Goal: Transaction & Acquisition: Purchase product/service

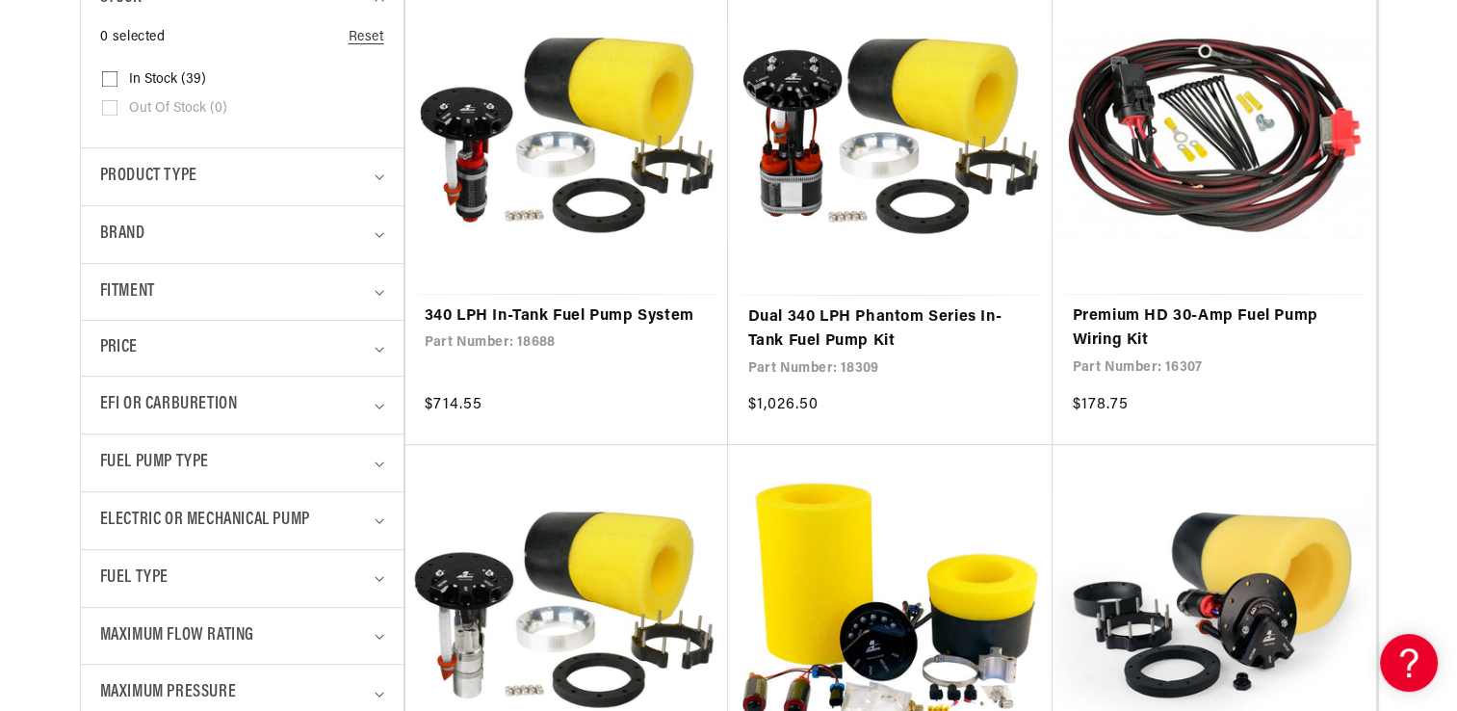
scroll to position [578, 0]
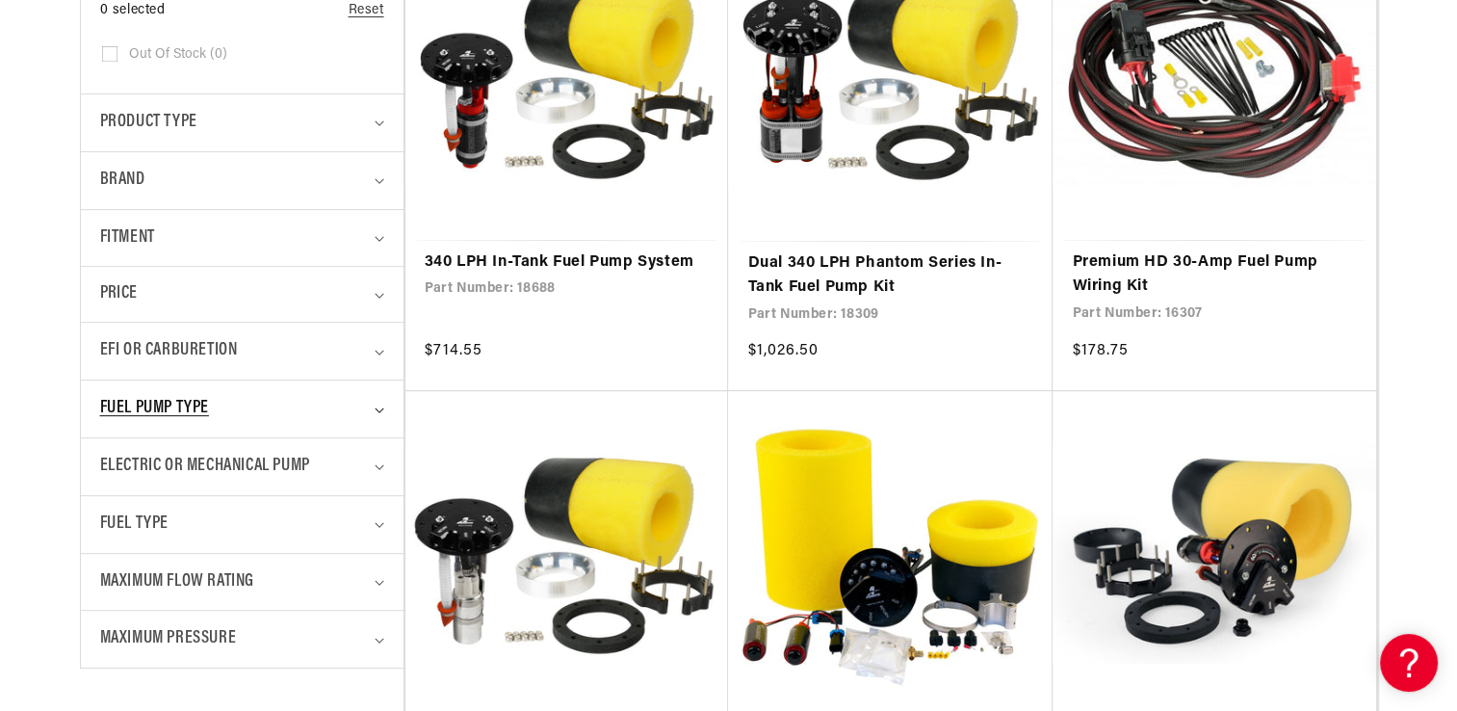
click at [335, 413] on div "Fuel Pump Type" at bounding box center [234, 409] width 268 height 28
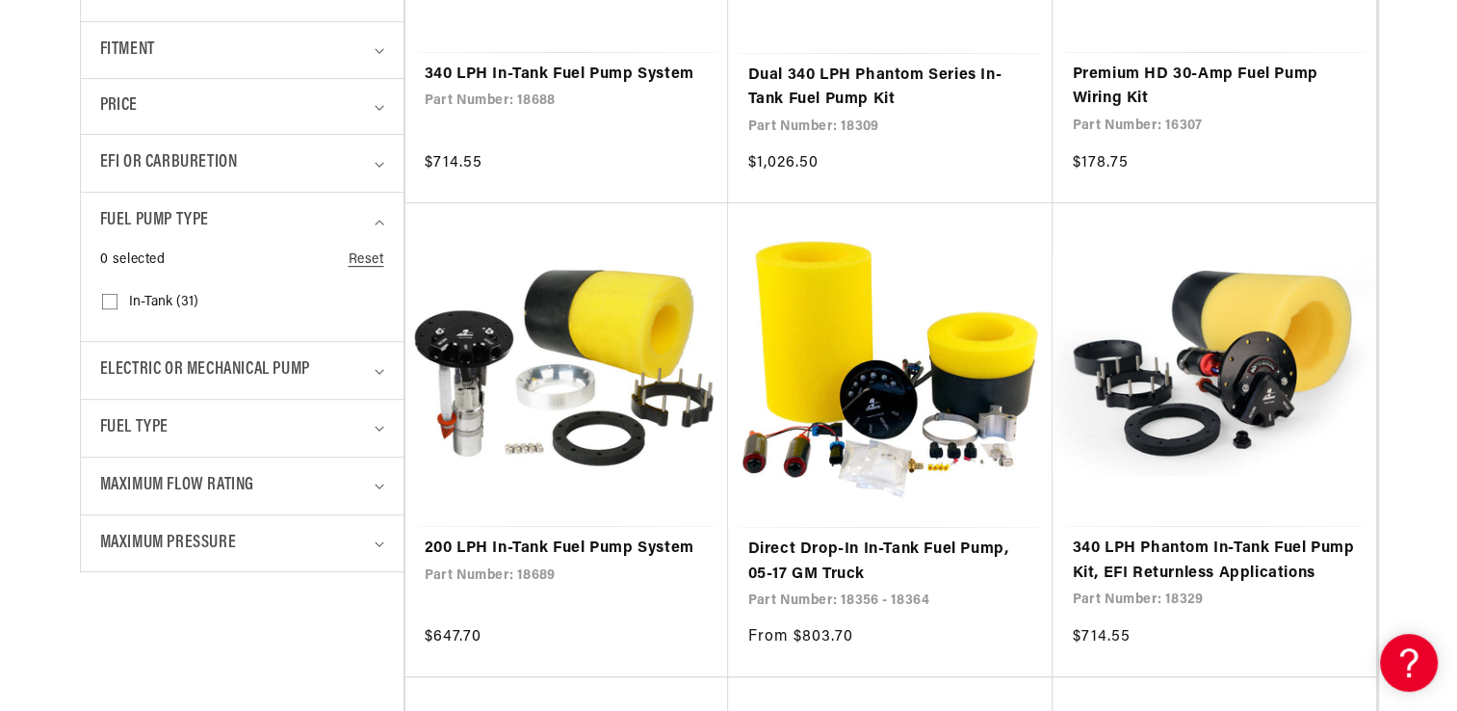
scroll to position [867, 0]
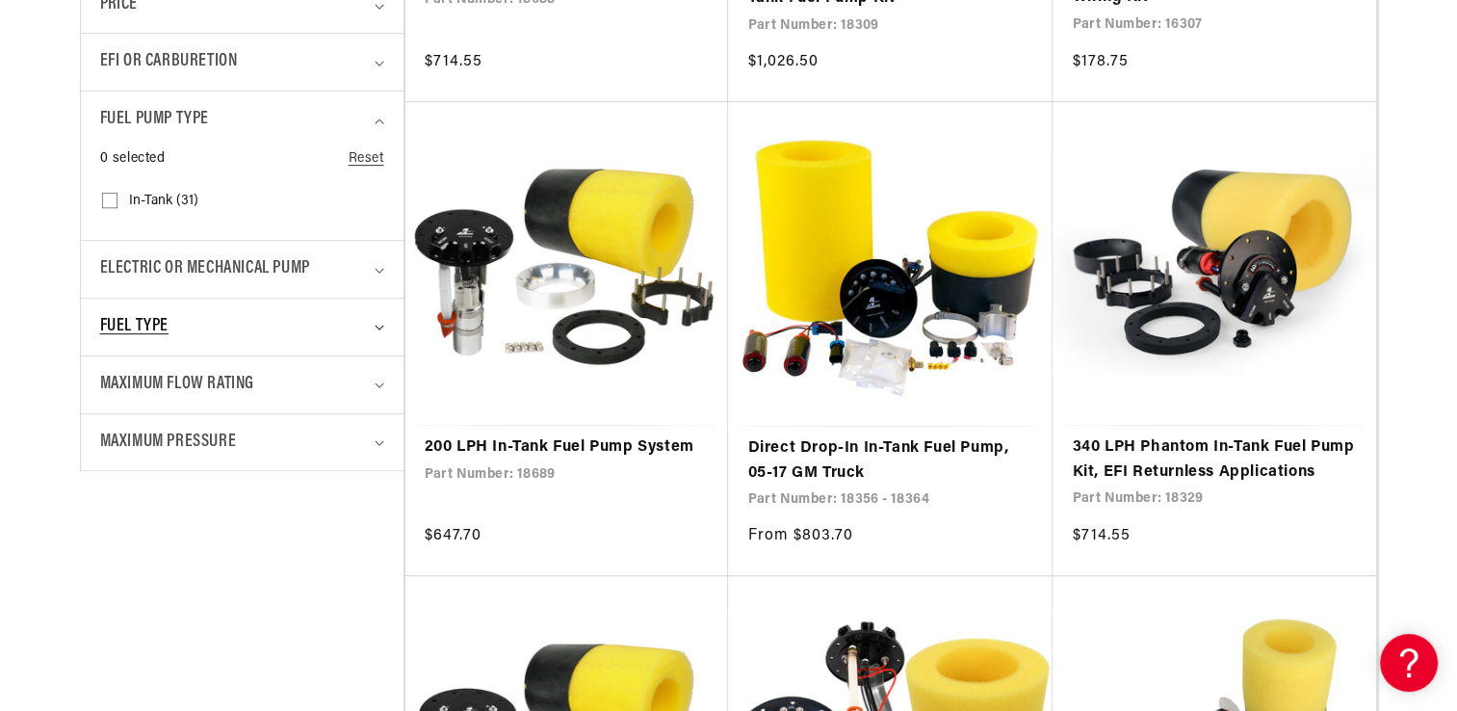
click at [240, 329] on div "Fuel Type" at bounding box center [234, 327] width 268 height 28
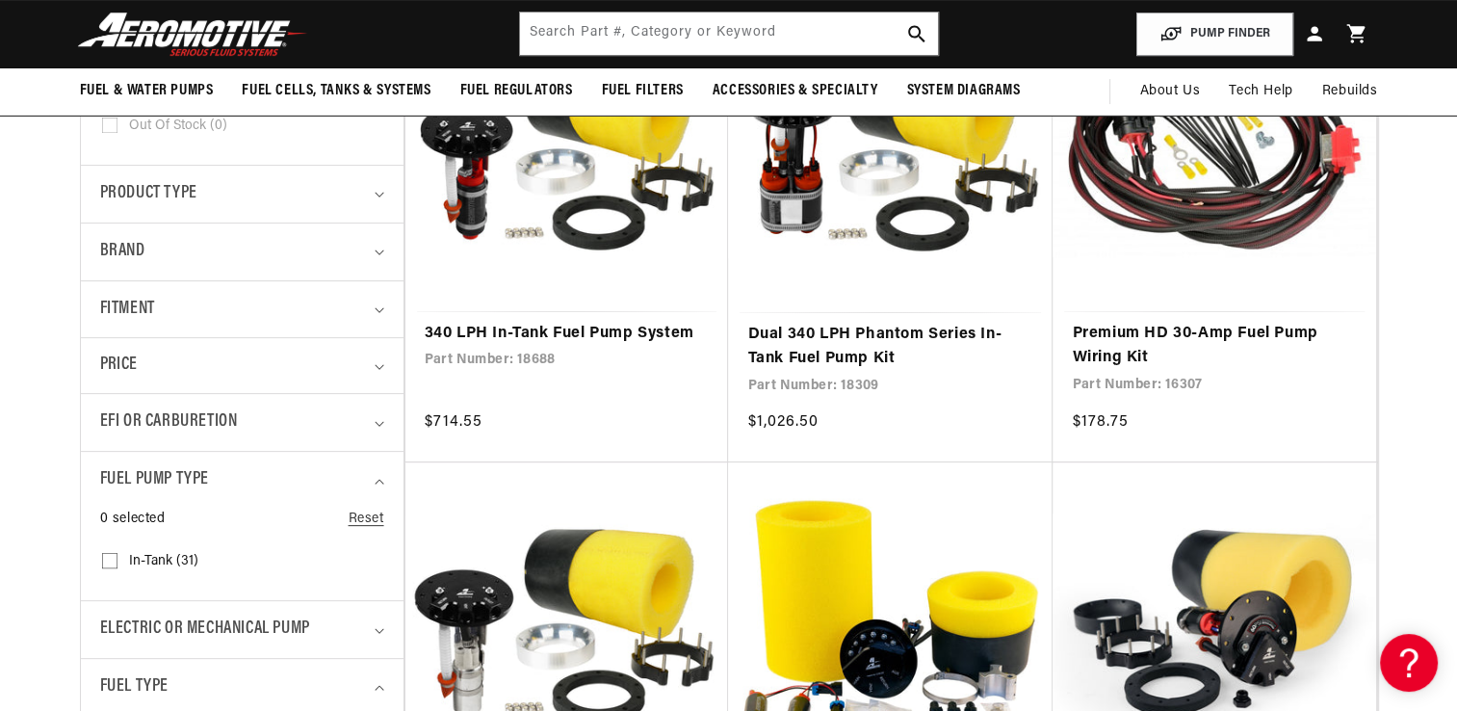
scroll to position [481, 0]
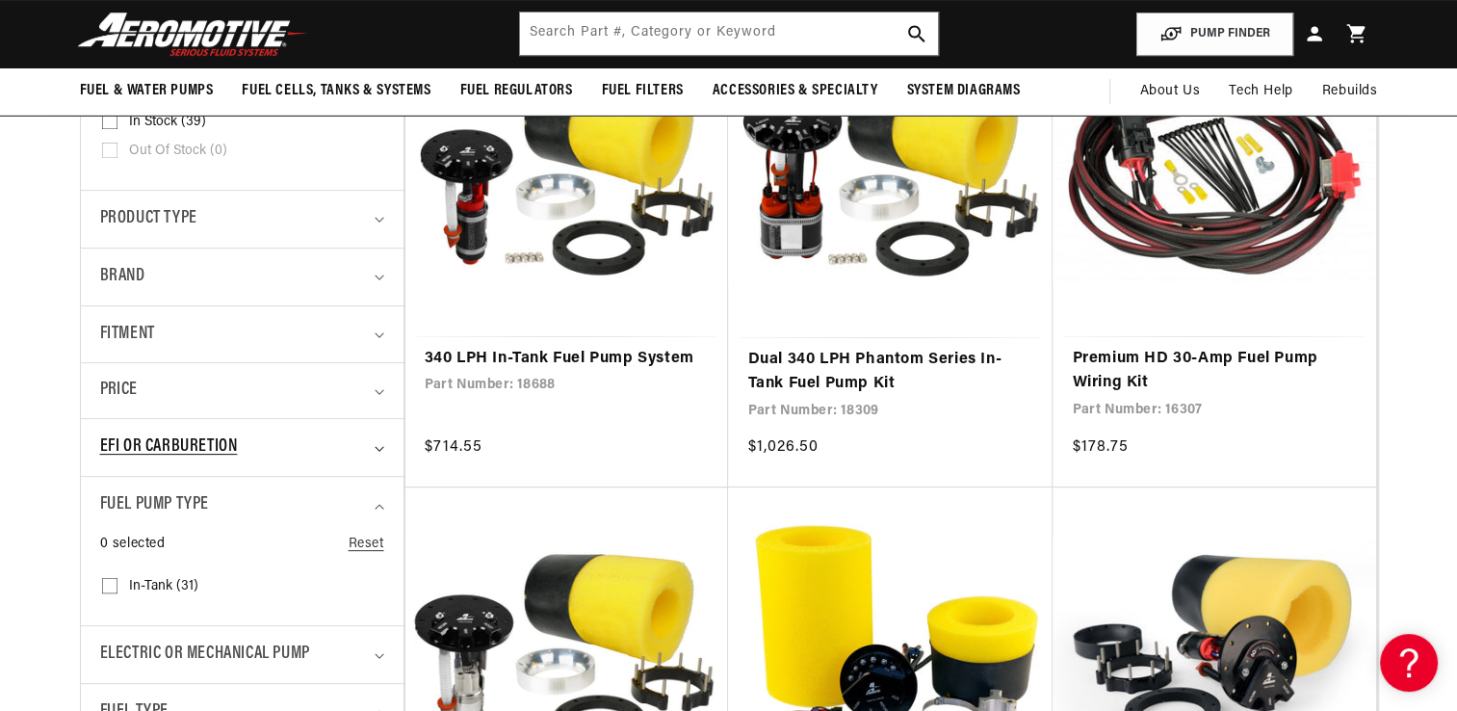
click at [159, 433] on span "EFI or Carburetion" at bounding box center [169, 447] width 138 height 28
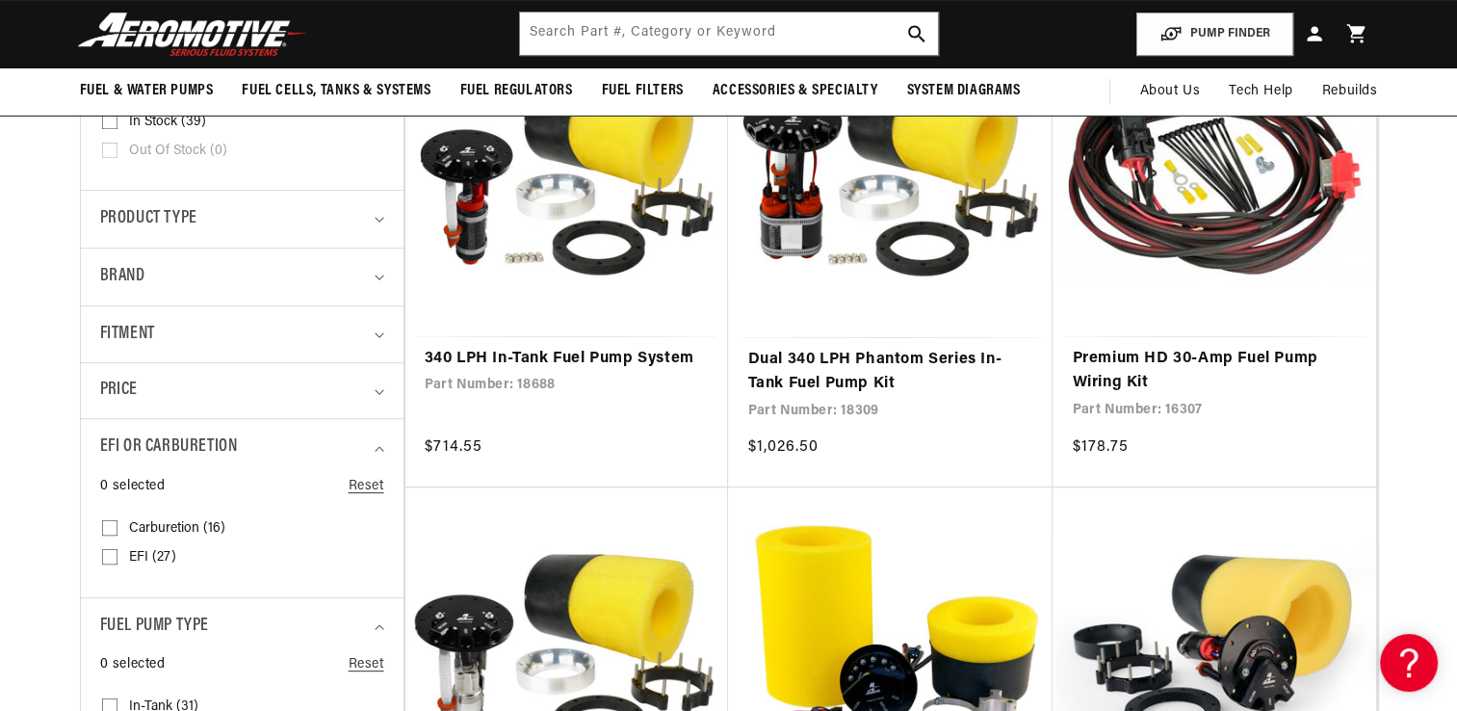
click at [112, 549] on rect at bounding box center [109, 556] width 15 height 15
click at [112, 553] on input "EFI (27) EFI (27 products)" at bounding box center [109, 560] width 15 height 15
checkbox input "true"
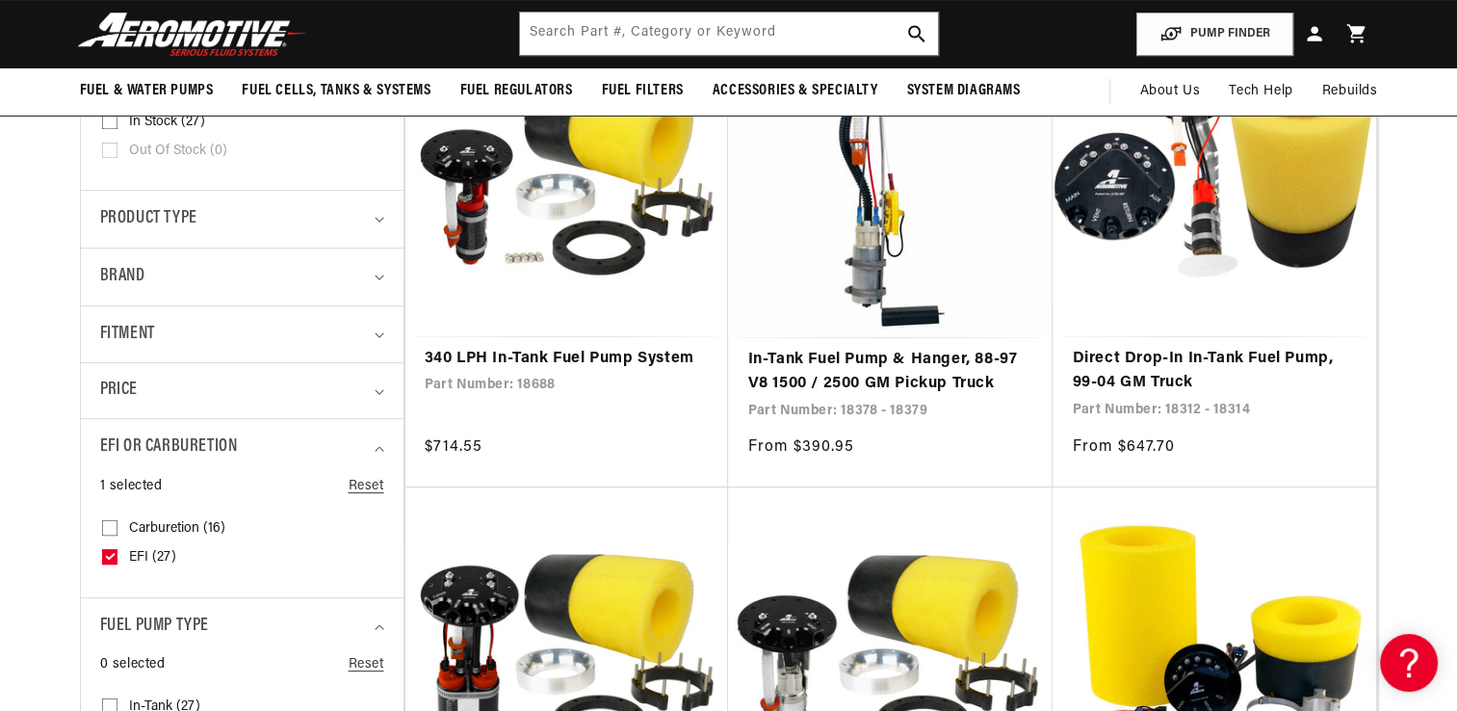
scroll to position [385, 0]
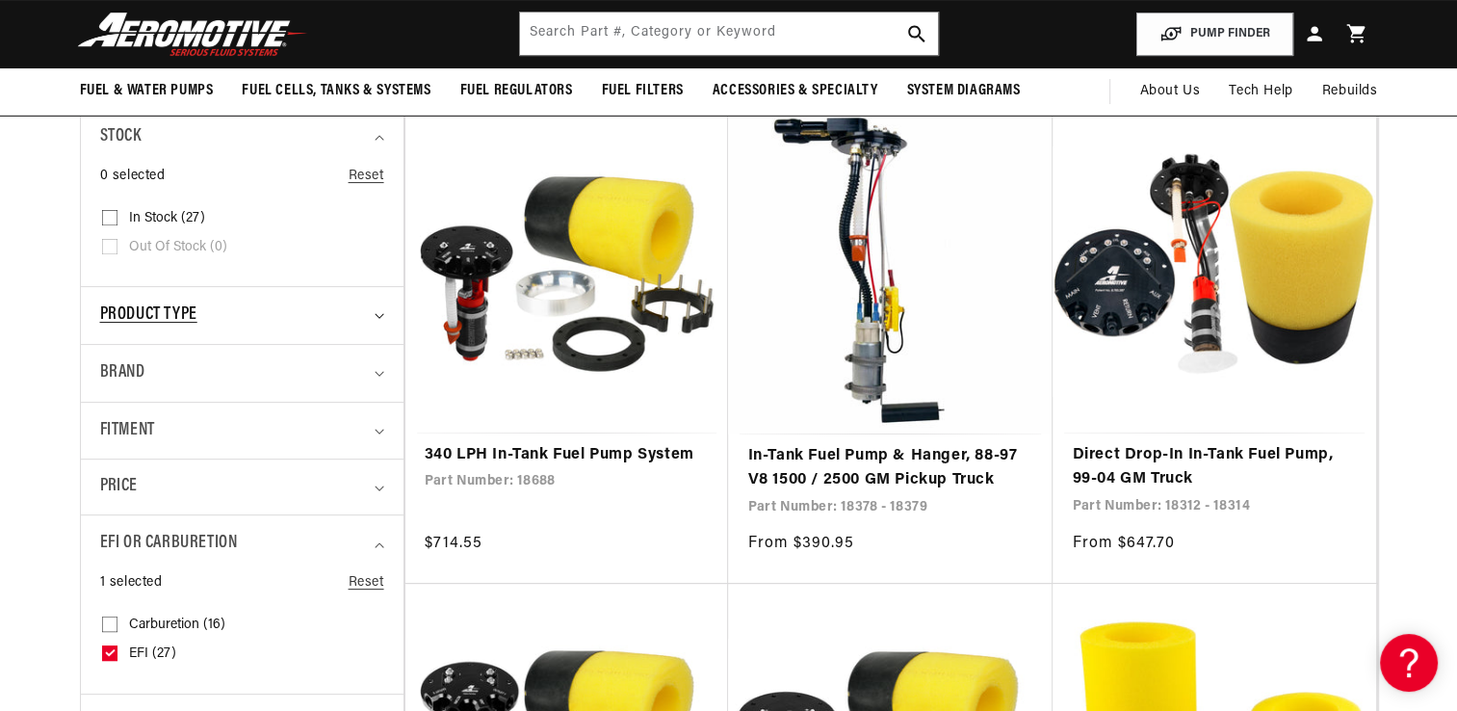
click at [265, 315] on div "Product type" at bounding box center [234, 315] width 268 height 28
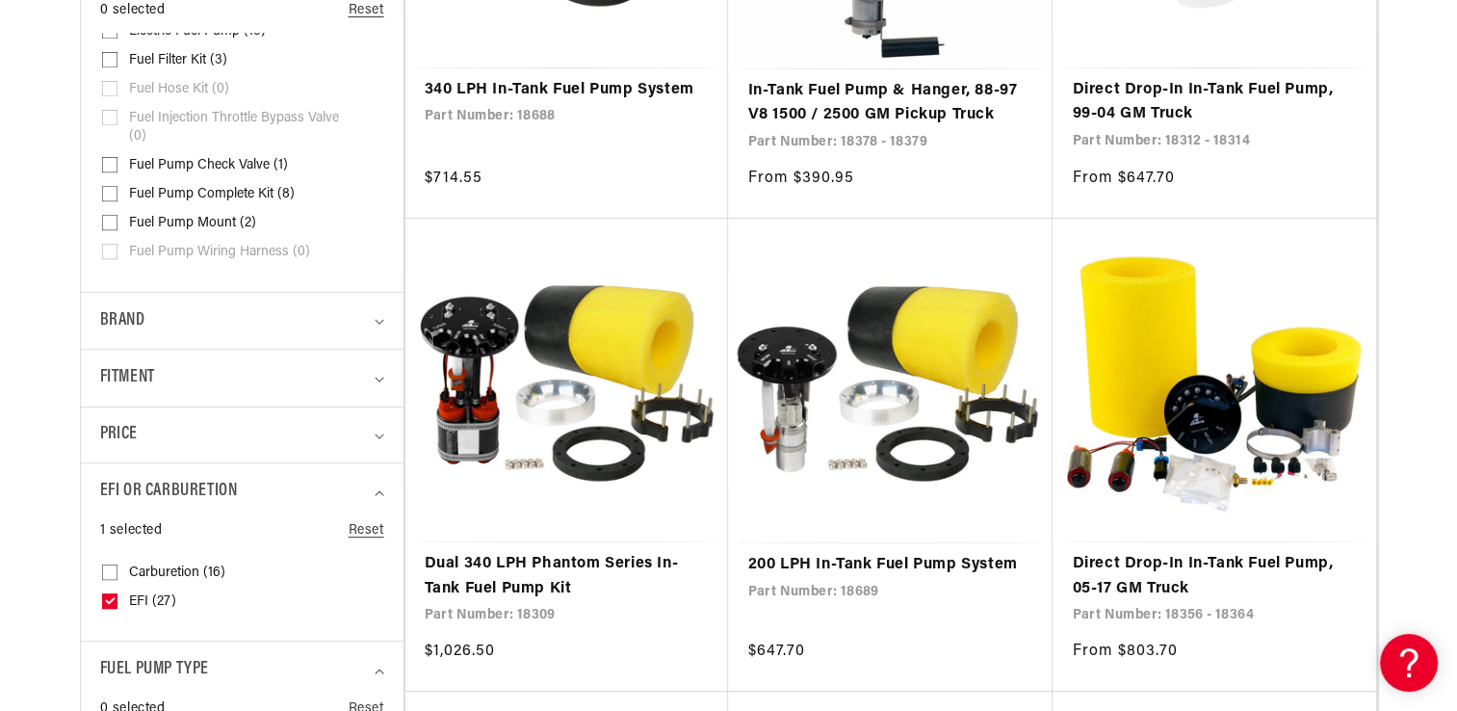
scroll to position [770, 0]
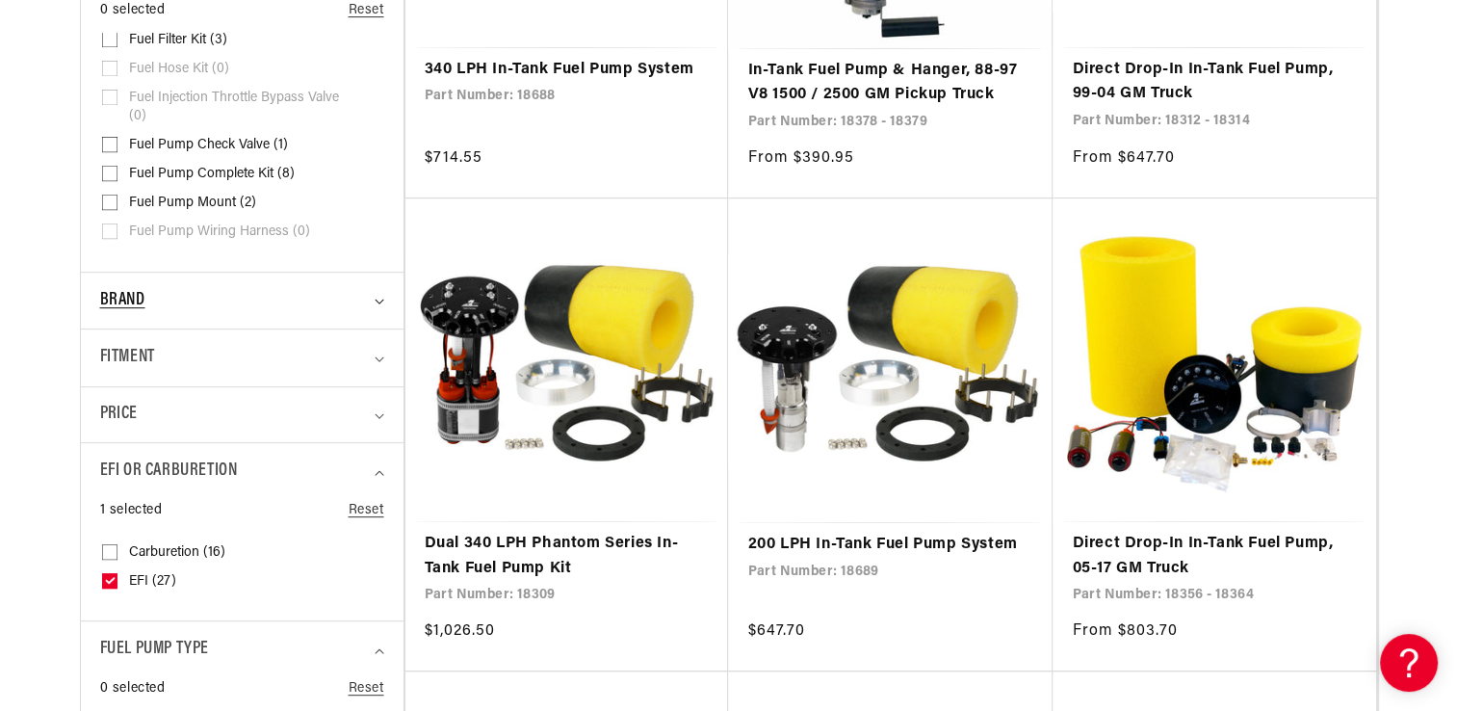
click at [360, 306] on div "Brand" at bounding box center [234, 301] width 268 height 28
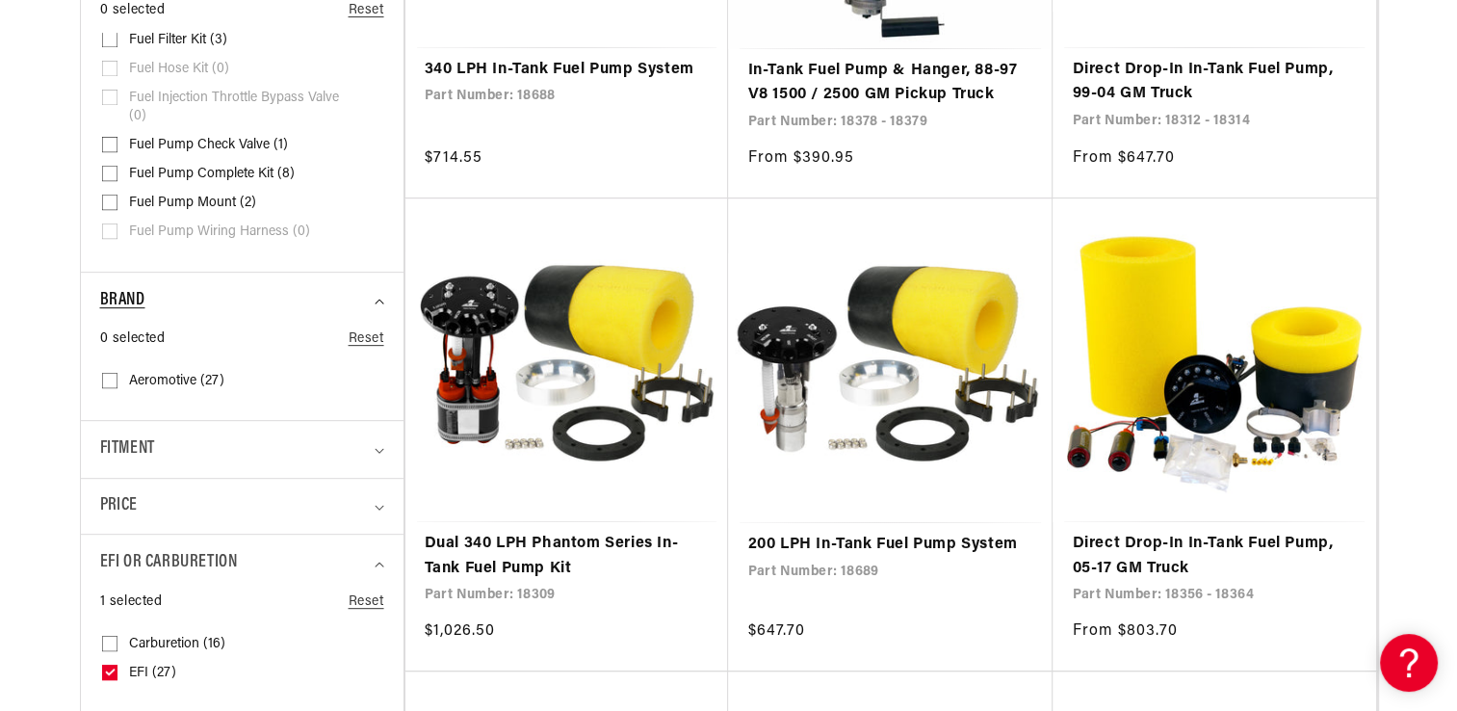
click at [360, 306] on div "Brand" at bounding box center [234, 301] width 268 height 28
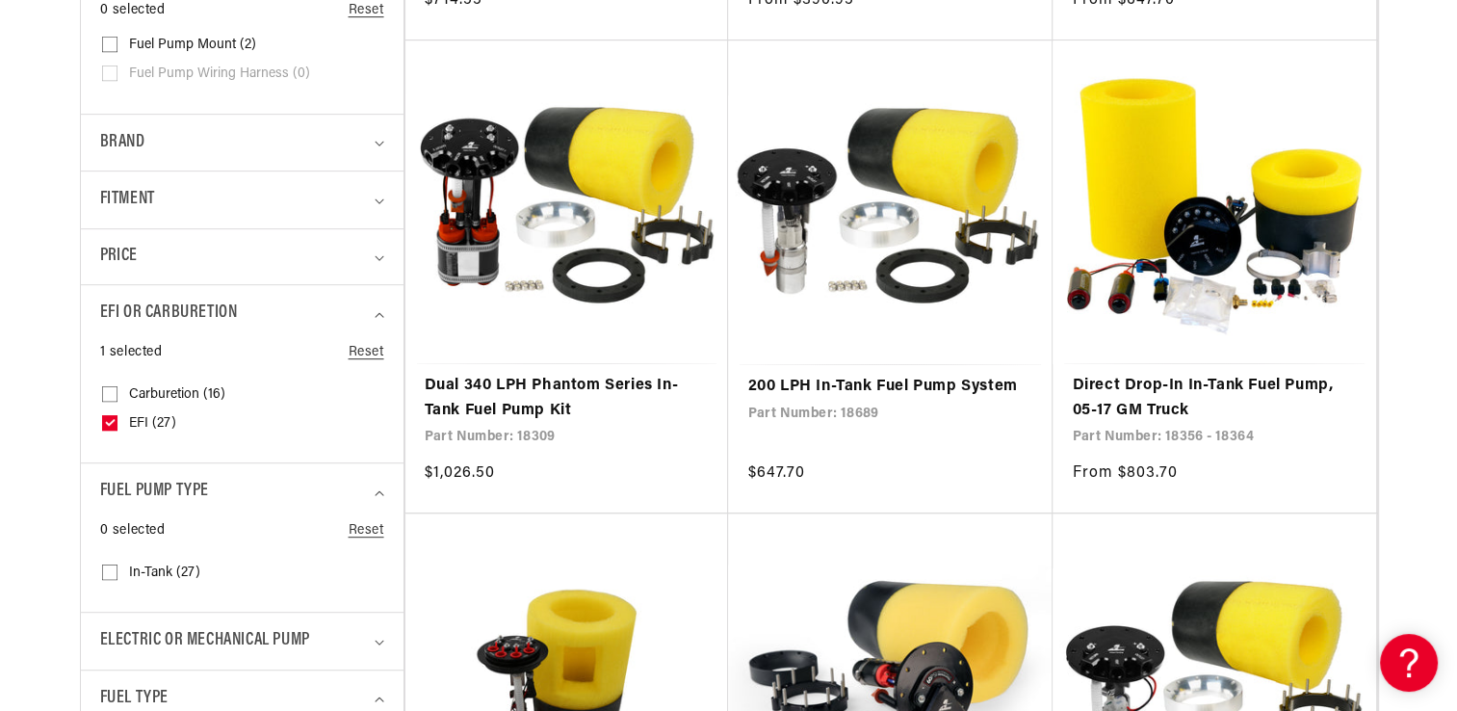
scroll to position [963, 0]
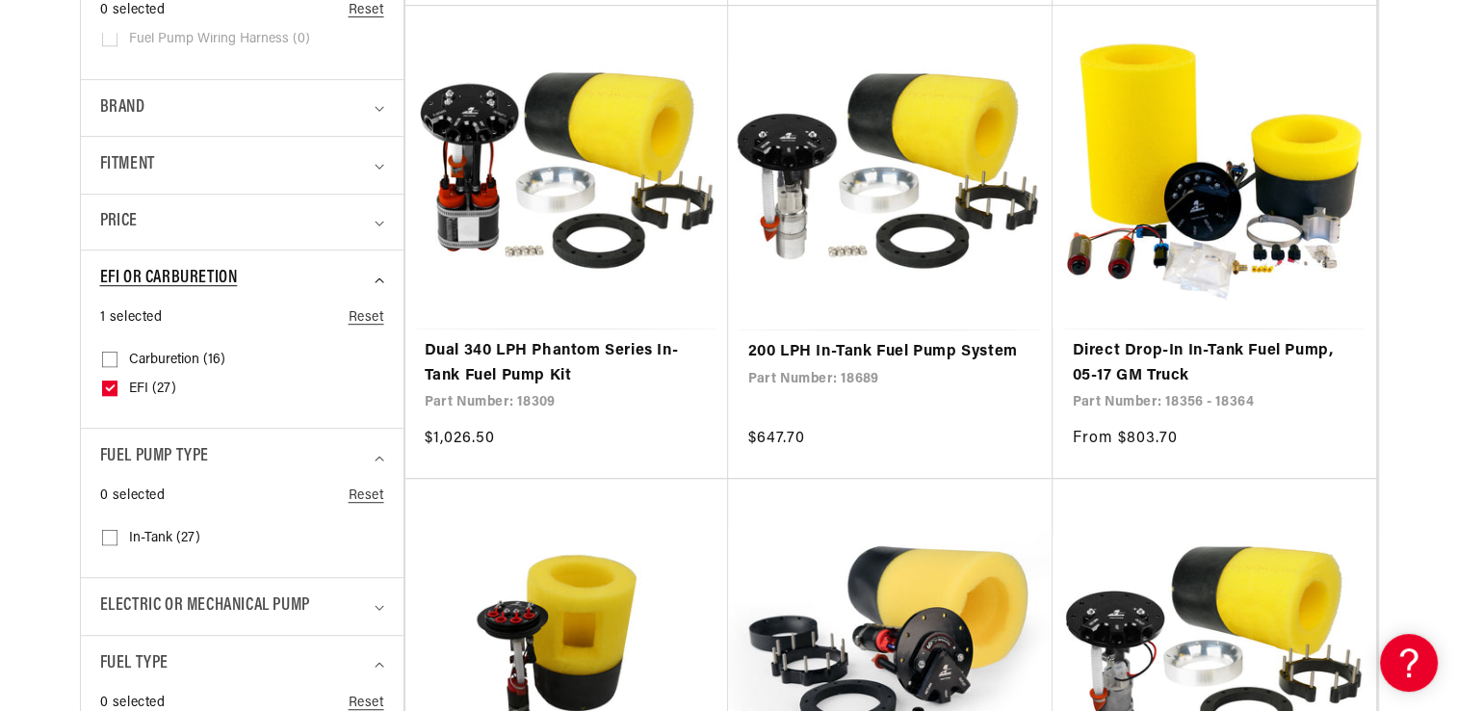
click at [381, 273] on summary "EFI or Carburetion" at bounding box center [242, 278] width 284 height 57
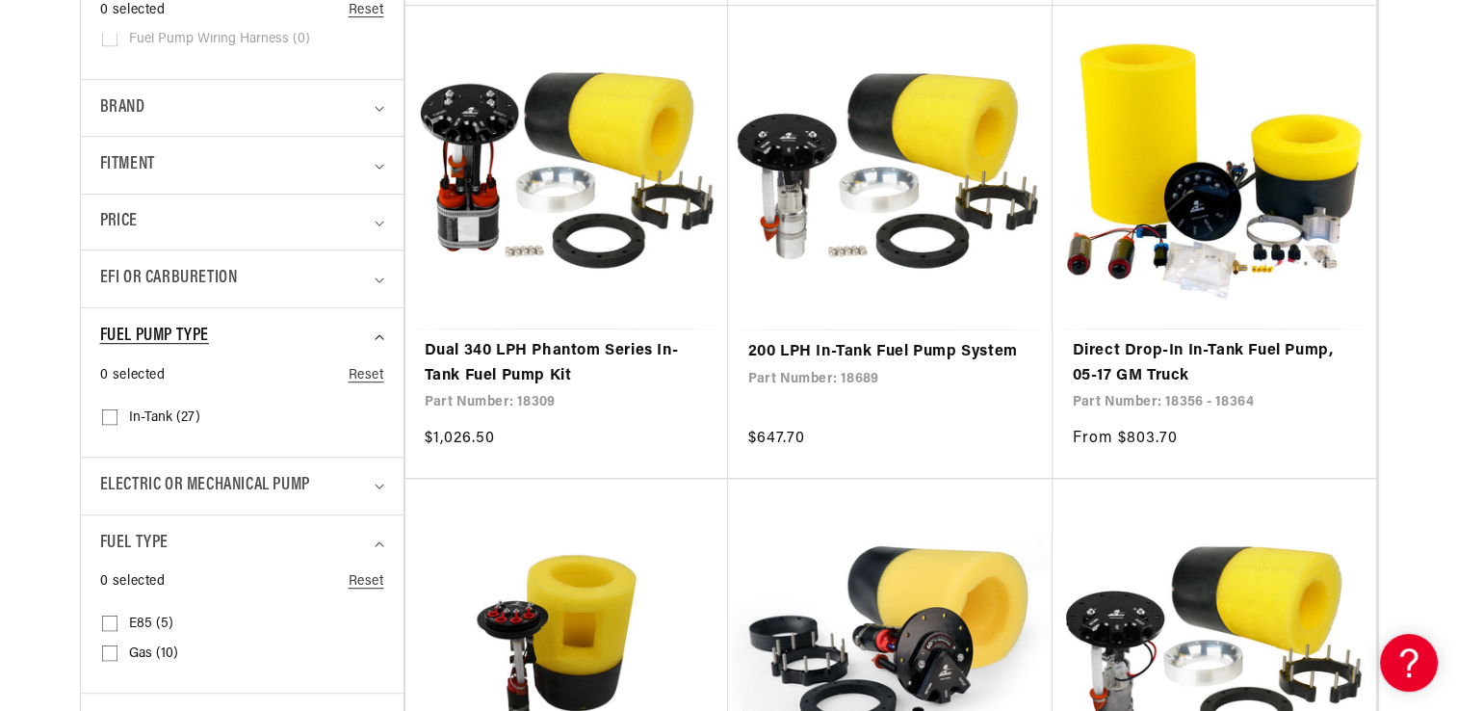
click at [383, 330] on summary "Fuel Pump Type" at bounding box center [242, 336] width 284 height 57
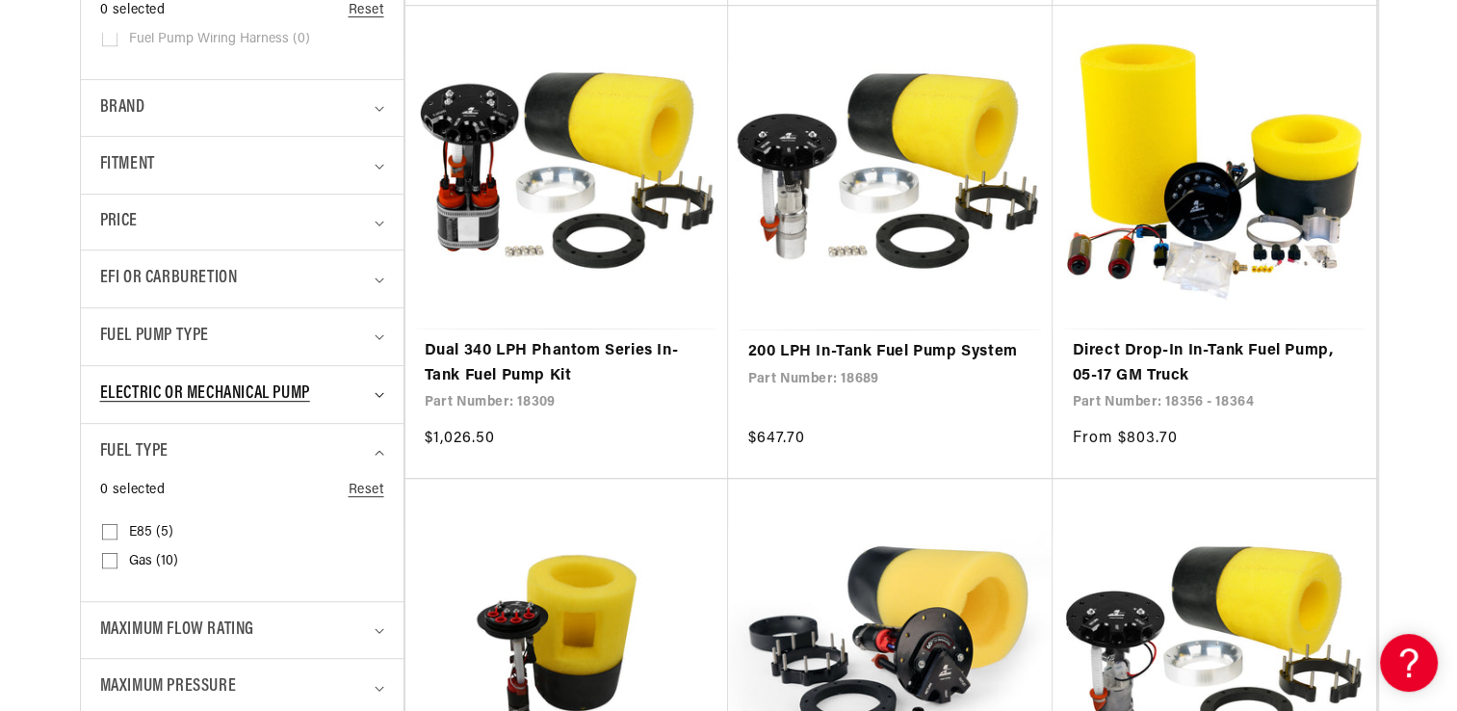
click at [377, 387] on summary "Electric or Mechanical Pump" at bounding box center [242, 394] width 284 height 57
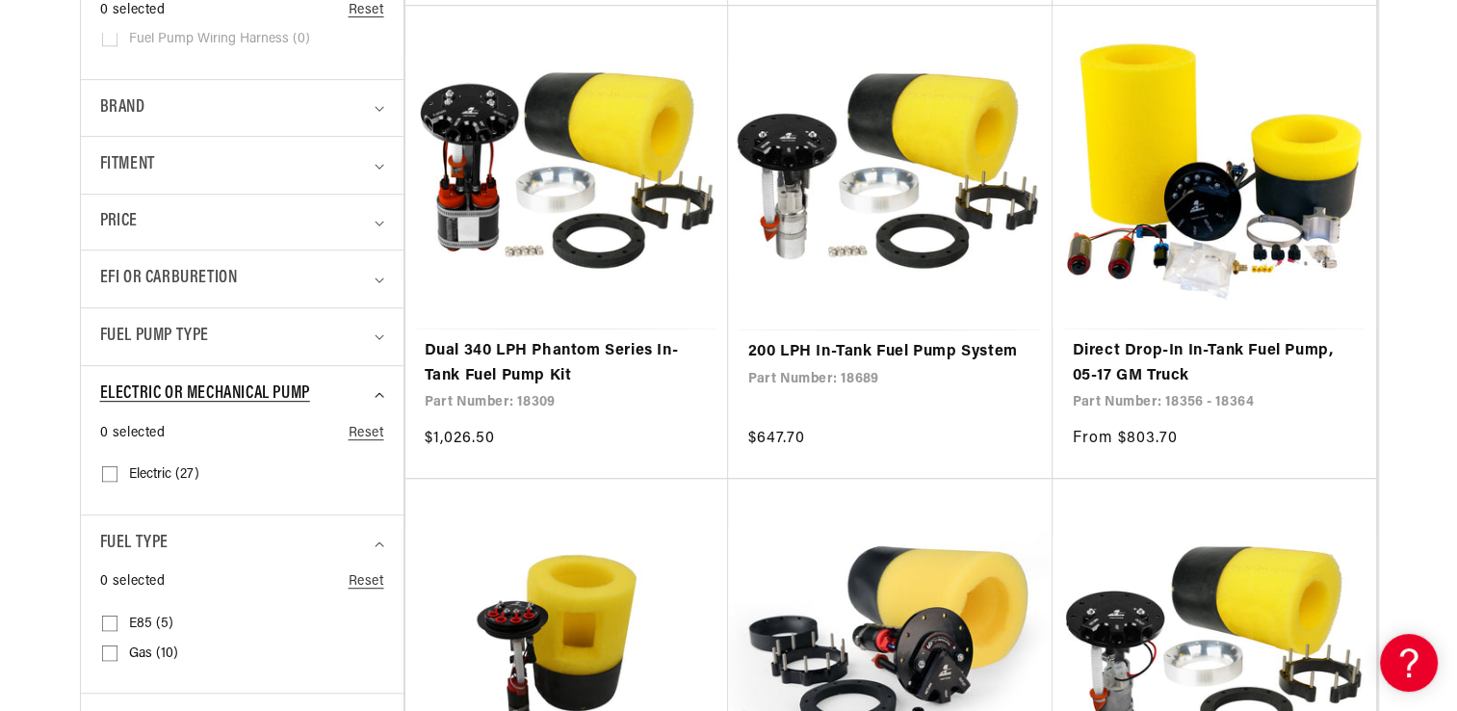
click at [380, 387] on summary "Electric or Mechanical Pump" at bounding box center [242, 394] width 284 height 57
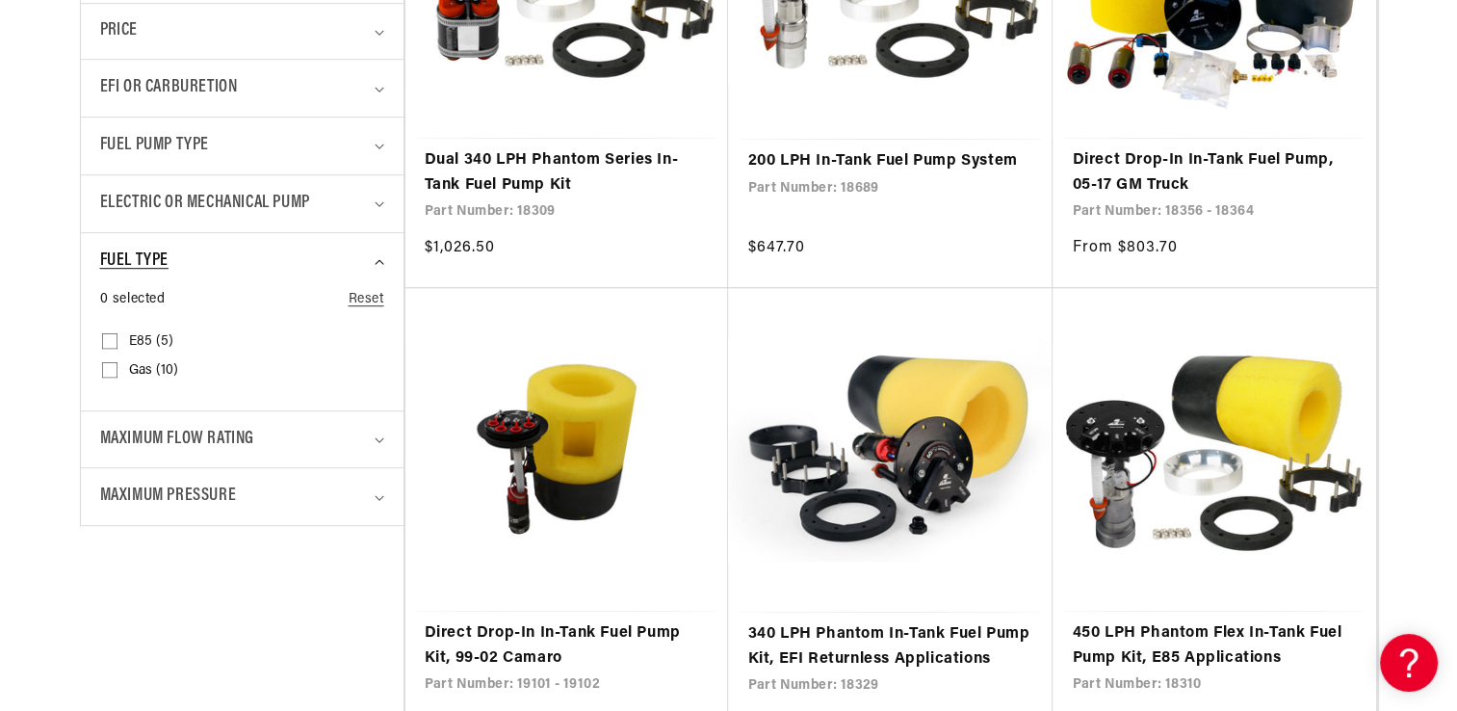
scroll to position [1156, 0]
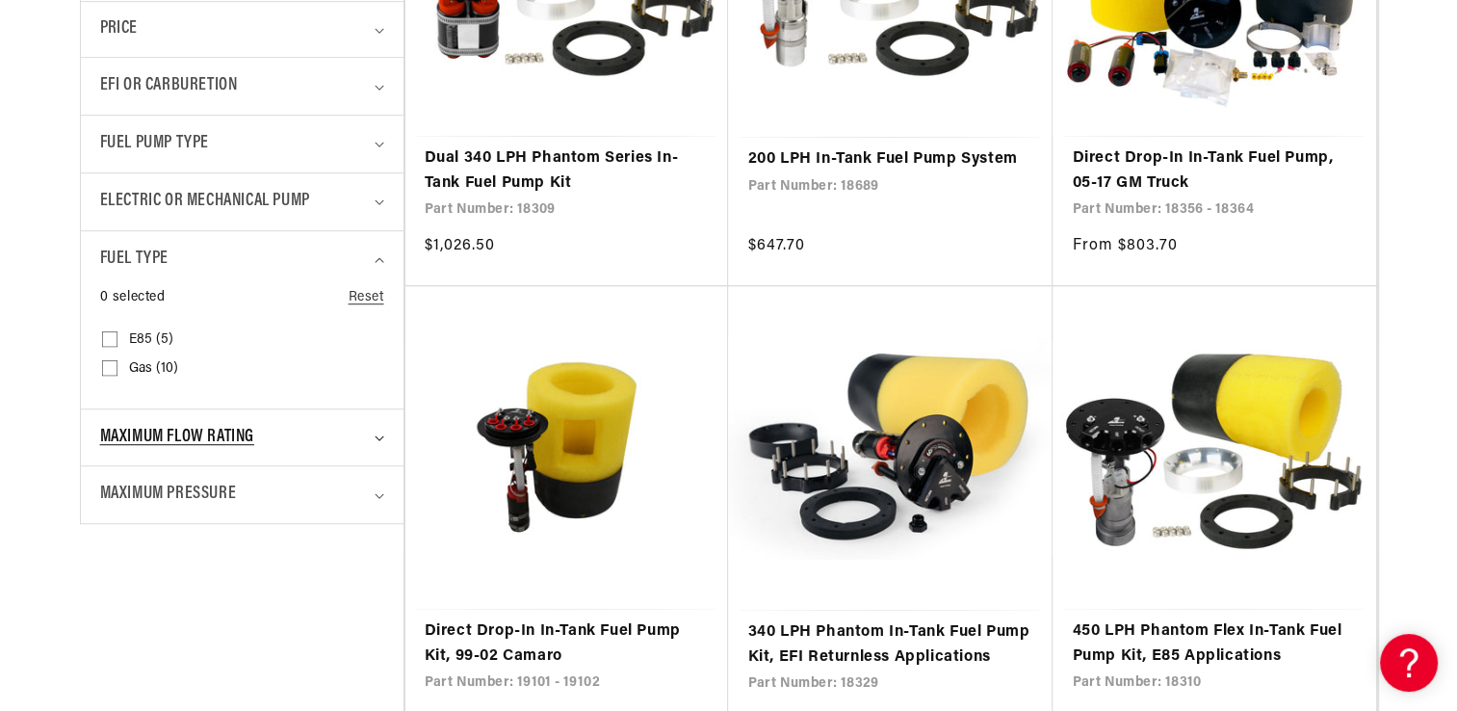
click at [377, 429] on summary "Maximum Flow Rating" at bounding box center [242, 437] width 284 height 57
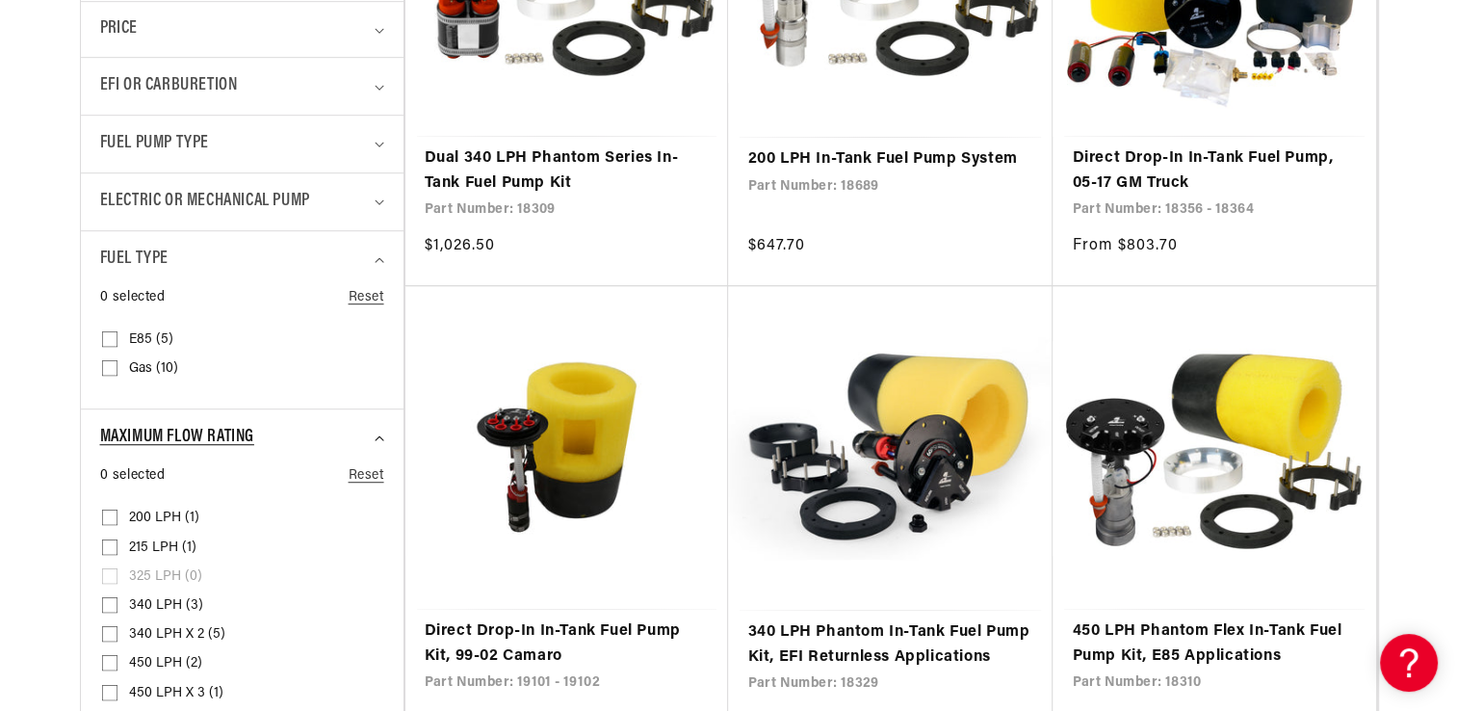
click at [377, 429] on summary "Maximum Flow Rating" at bounding box center [242, 437] width 284 height 57
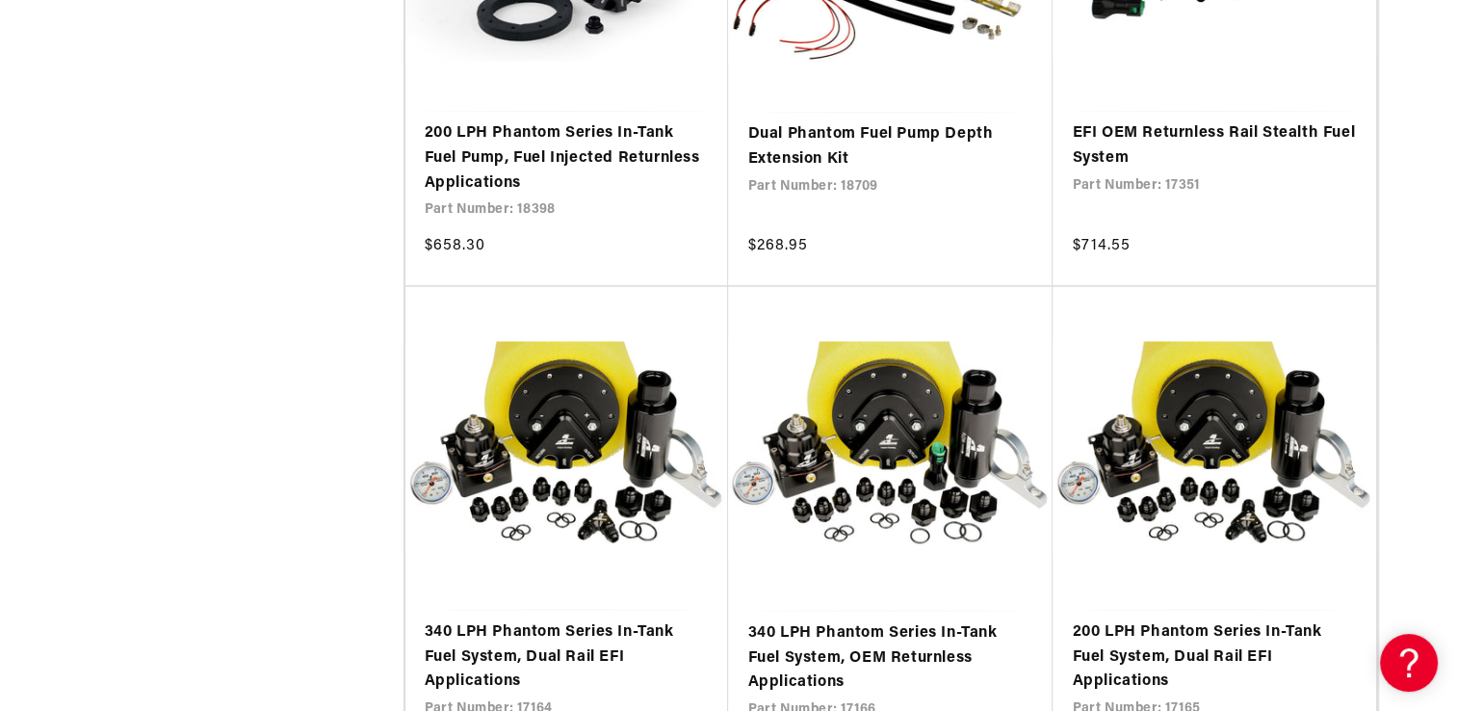
scroll to position [3081, 0]
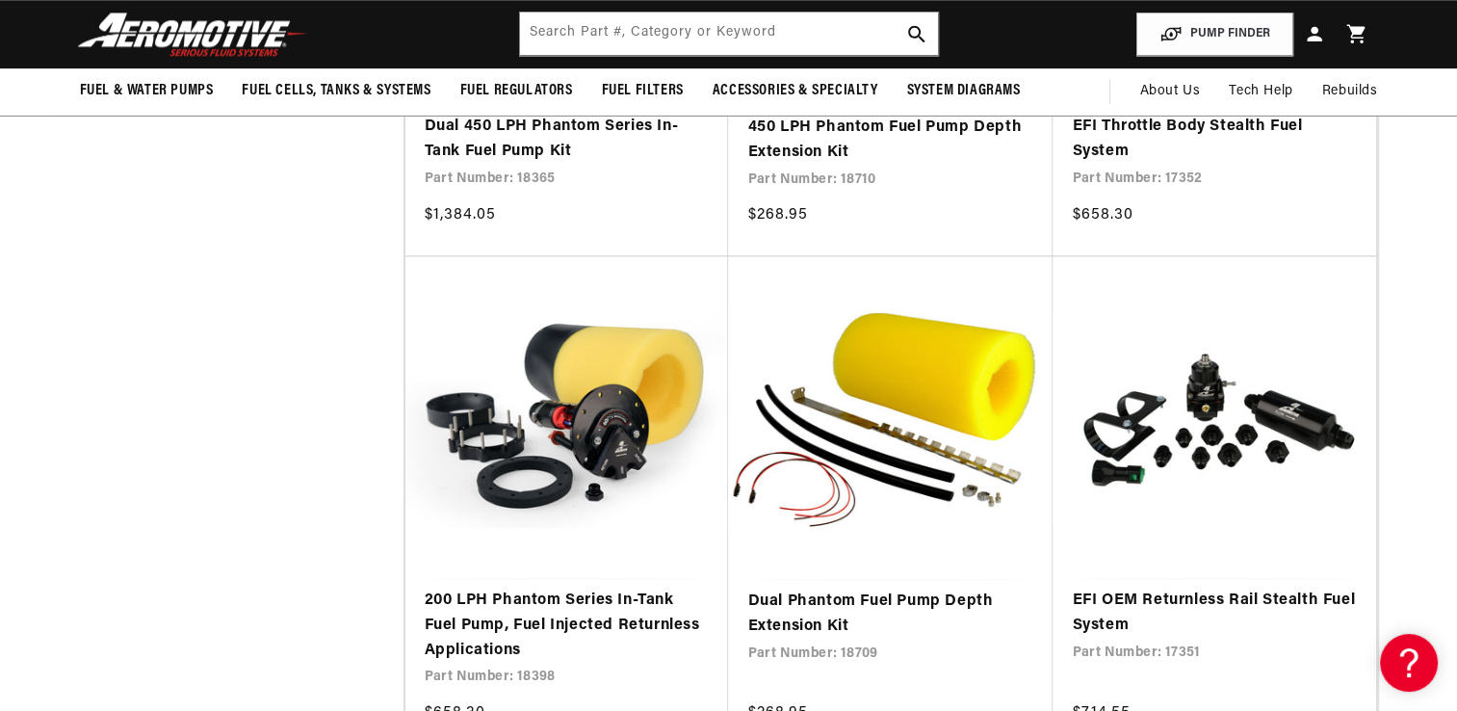
scroll to position [2600, 0]
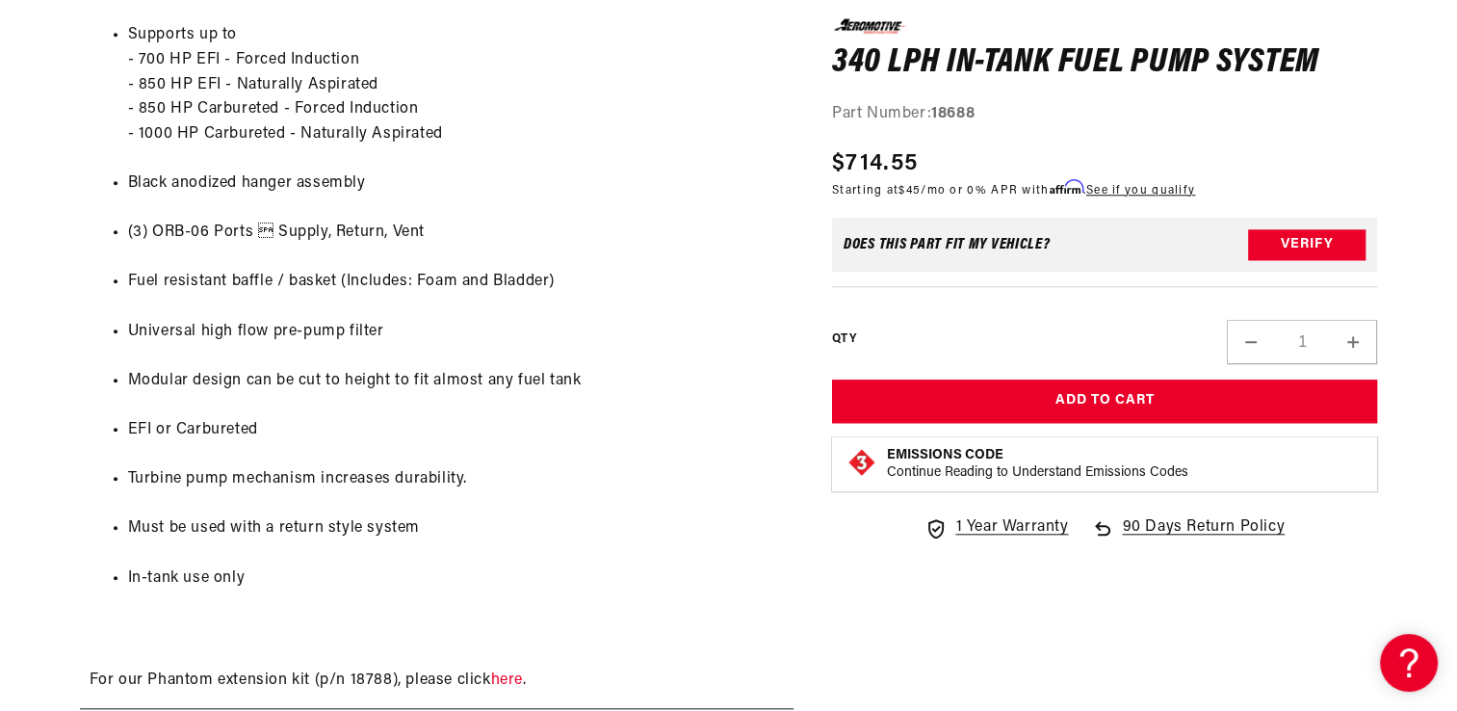
scroll to position [1733, 0]
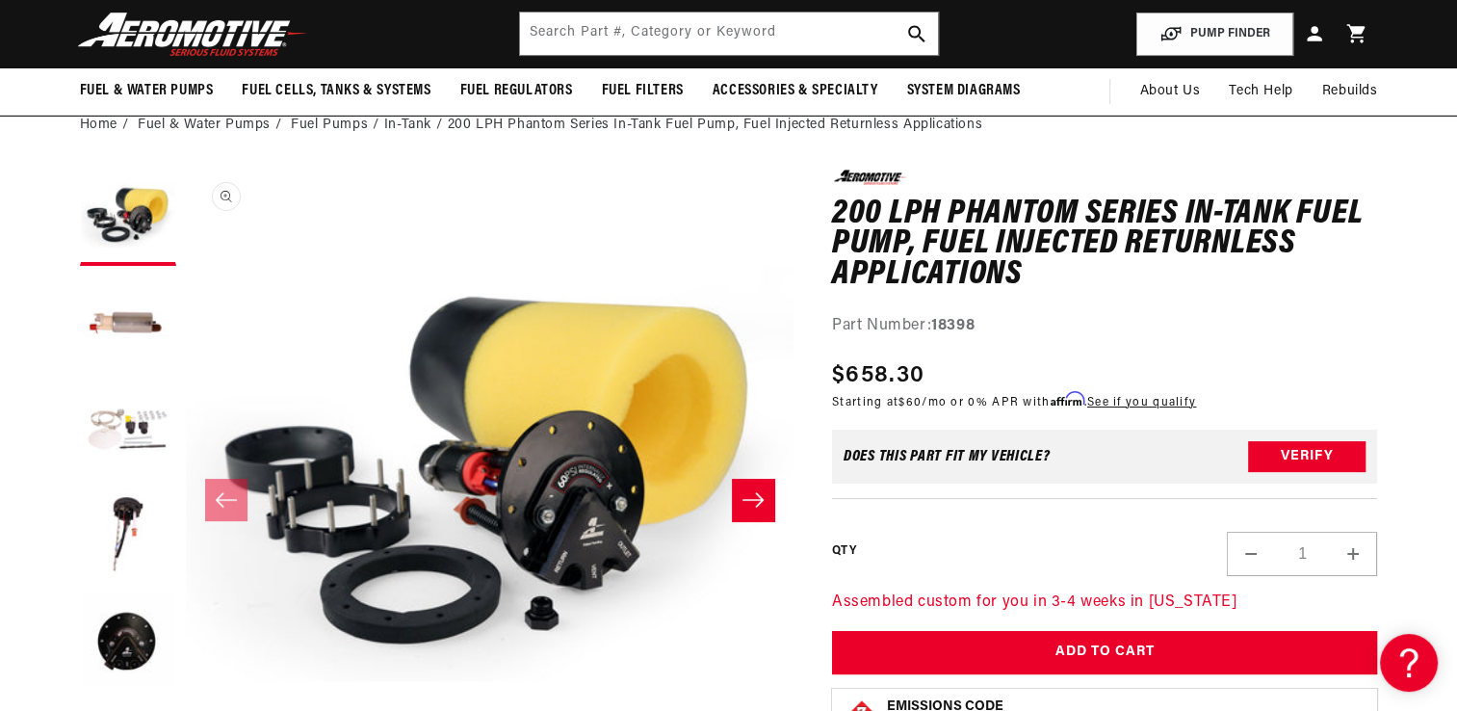
scroll to position [96, 0]
